Goal: Task Accomplishment & Management: Manage account settings

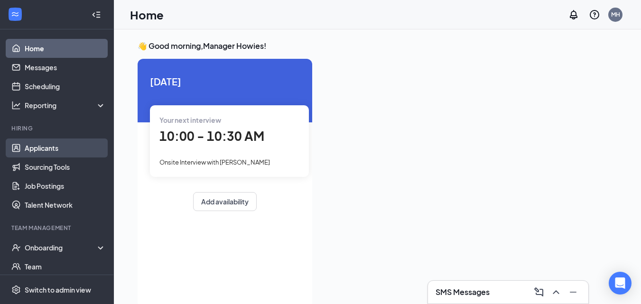
click at [49, 149] on link "Applicants" at bounding box center [65, 148] width 81 height 19
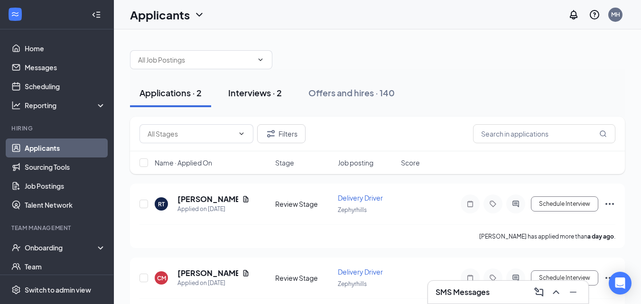
click at [242, 93] on div "Interviews · 2" at bounding box center [255, 93] width 54 height 12
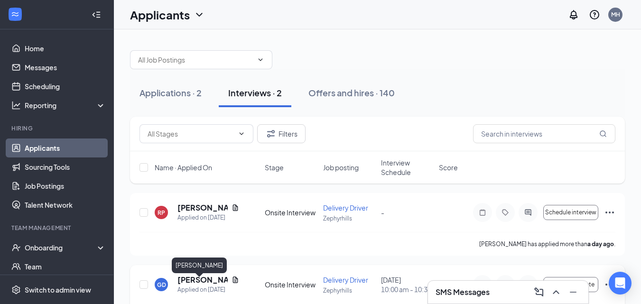
click at [211, 285] on h5 "[PERSON_NAME]" at bounding box center [202, 280] width 50 height 10
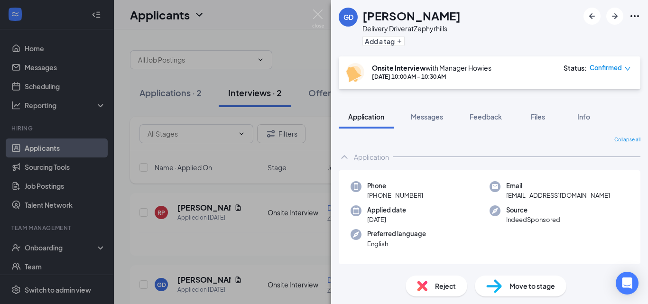
click at [429, 284] on div "Reject" at bounding box center [437, 286] width 62 height 21
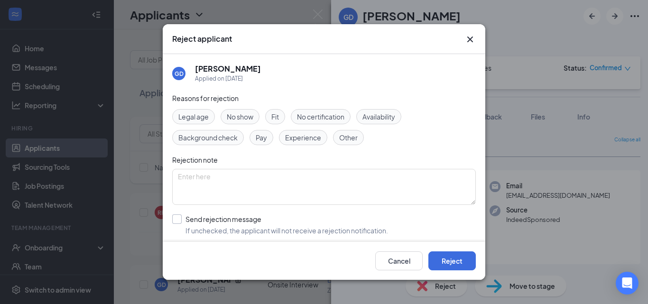
click at [175, 221] on input "Send rejection message If unchecked, the applicant will not receive a rejection…" at bounding box center [280, 224] width 216 height 21
checkbox input "true"
click at [448, 259] on button "Reject" at bounding box center [451, 260] width 47 height 19
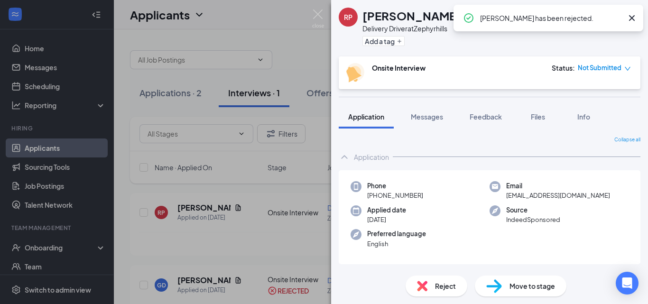
click at [430, 284] on div "Reject" at bounding box center [437, 286] width 62 height 21
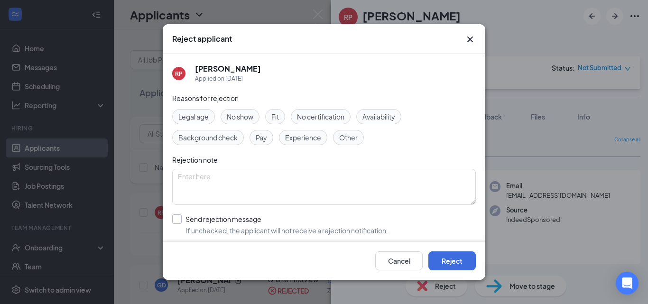
click at [181, 220] on input "Send rejection message If unchecked, the applicant will not receive a rejection…" at bounding box center [280, 224] width 216 height 21
checkbox input "true"
click at [443, 265] on button "Reject" at bounding box center [451, 260] width 47 height 19
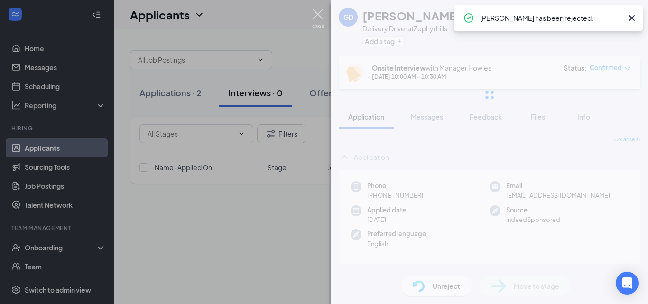
click at [313, 15] on img at bounding box center [318, 18] width 12 height 19
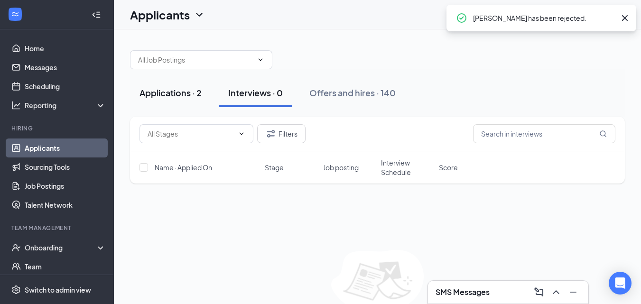
click at [182, 93] on div "Applications · 2" at bounding box center [171, 93] width 62 height 12
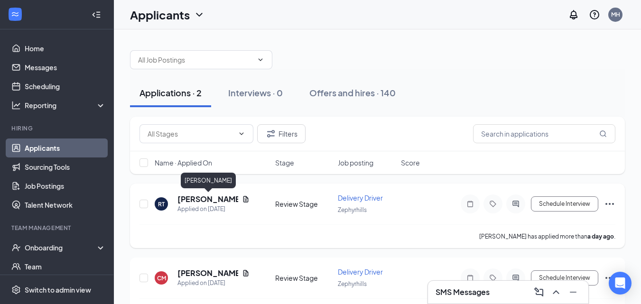
click at [224, 200] on h5 "[PERSON_NAME]" at bounding box center [207, 199] width 61 height 10
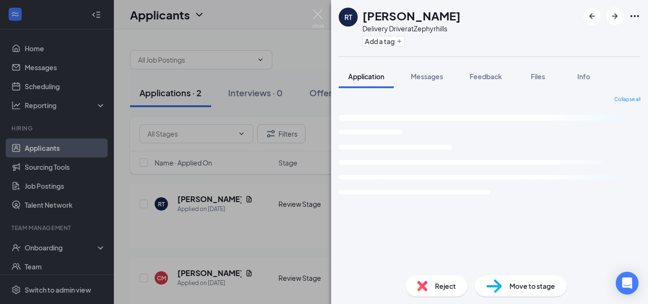
click at [443, 288] on span "Reject" at bounding box center [445, 286] width 21 height 10
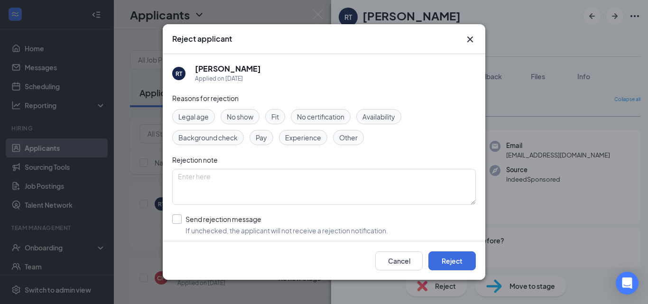
click at [176, 218] on input "Send rejection message If unchecked, the applicant will not receive a rejection…" at bounding box center [280, 224] width 216 height 21
checkbox input "true"
click at [441, 256] on button "Reject" at bounding box center [451, 260] width 47 height 19
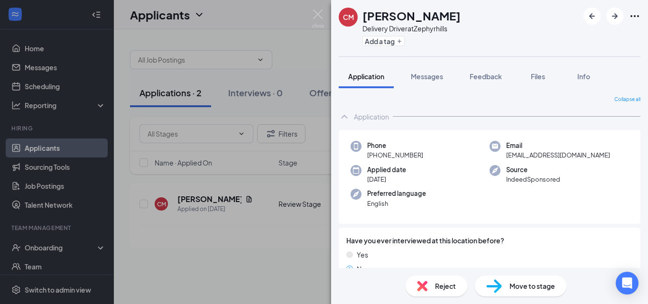
click at [192, 200] on div "CM Chase Mulholland Delivery Driver at Zephyrhills Add a tag Application Messag…" at bounding box center [324, 152] width 648 height 304
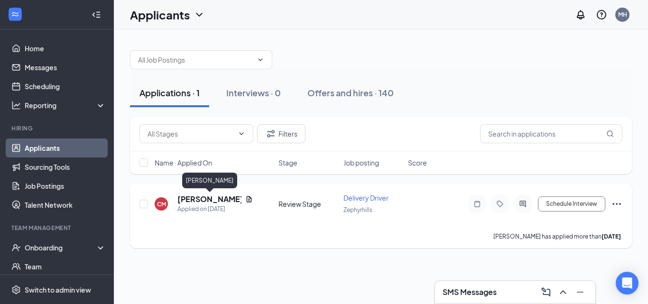
click at [193, 200] on h5 "[PERSON_NAME]" at bounding box center [209, 199] width 64 height 10
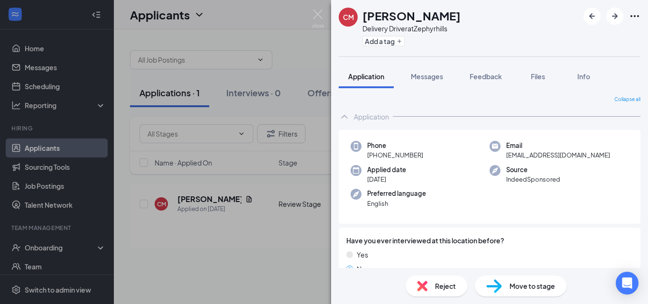
click at [426, 285] on img at bounding box center [422, 286] width 10 height 10
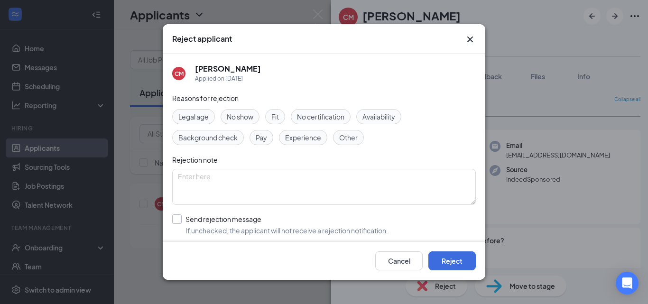
click at [176, 216] on input "Send rejection message If unchecked, the applicant will not receive a rejection…" at bounding box center [280, 224] width 216 height 21
checkbox input "true"
click at [444, 257] on button "Reject" at bounding box center [451, 260] width 47 height 19
